Goal: Task Accomplishment & Management: Complete application form

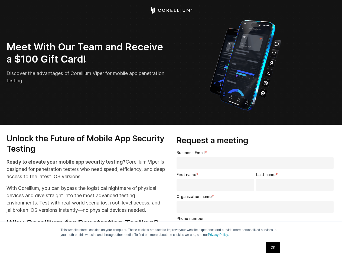
select select "**"
click at [257, 205] on input "Organization name *" at bounding box center [255, 207] width 157 height 12
click at [331, 248] on img "Open Intercom Messenger" at bounding box center [330, 248] width 7 height 7
